Goal: Navigation & Orientation: Find specific page/section

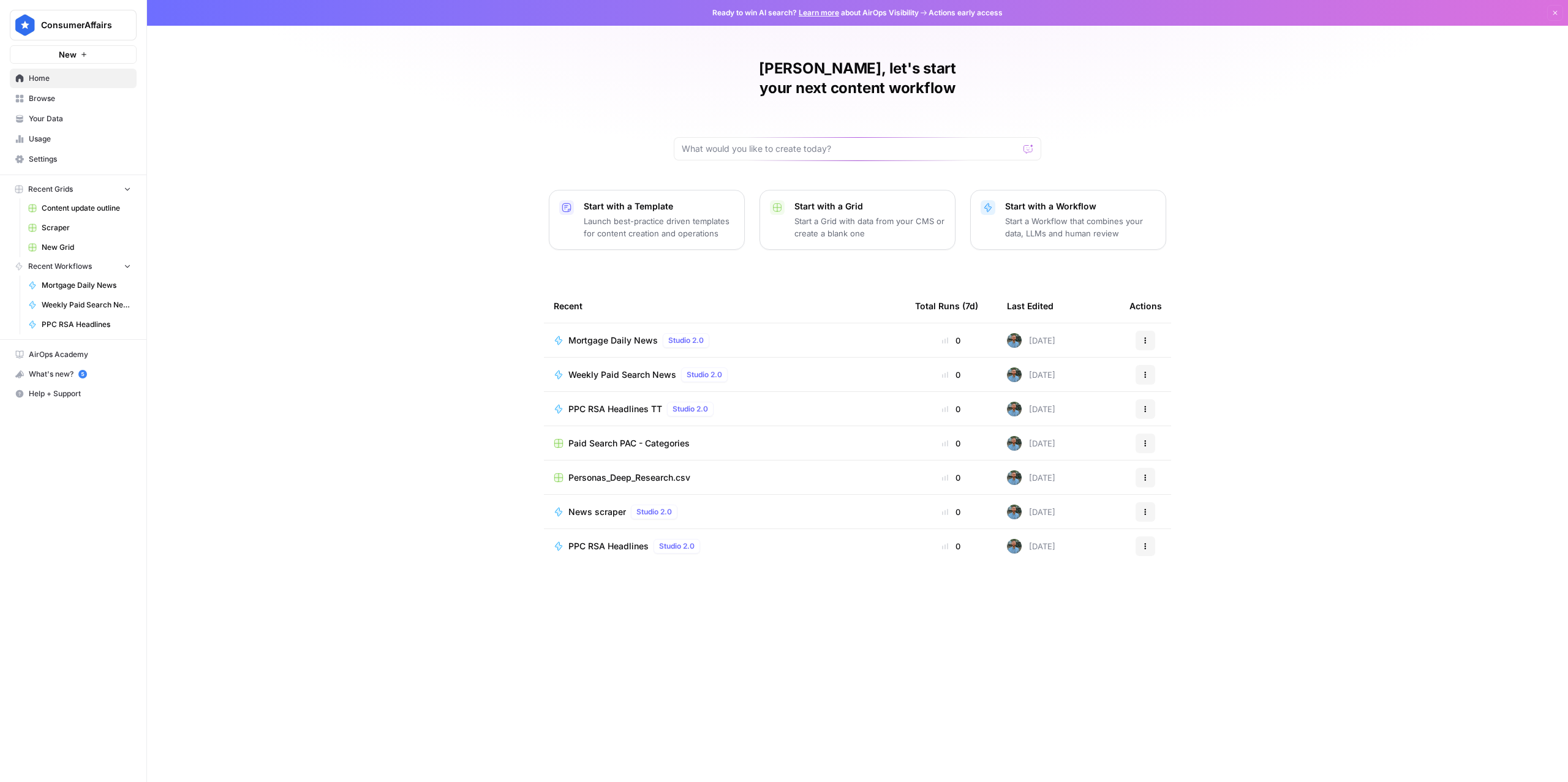
click at [63, 98] on span "Browse" at bounding box center [80, 99] width 103 height 11
